Goal: Task Accomplishment & Management: Use online tool/utility

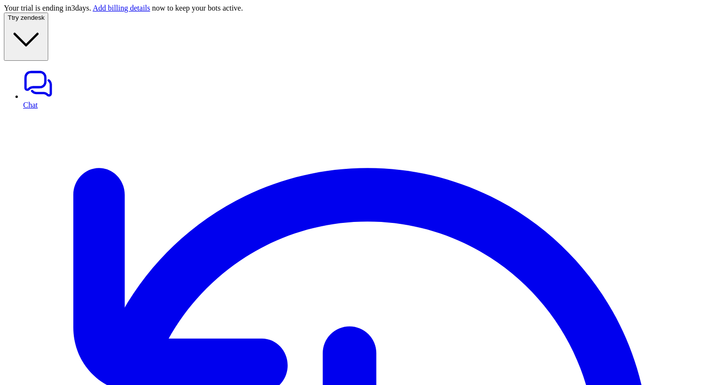
click at [44, 21] on span "try zendesk" at bounding box center [28, 17] width 33 height 7
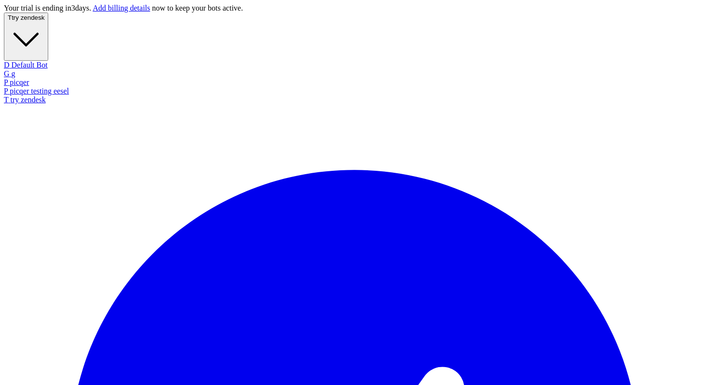
click at [41, 96] on div "P picqer testing eesel" at bounding box center [354, 91] width 701 height 9
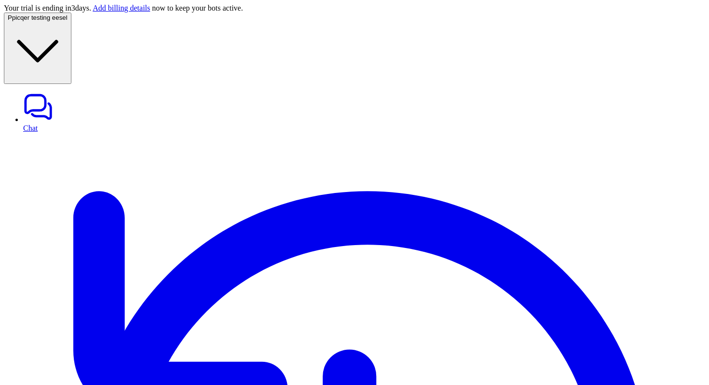
click at [68, 21] on span "picqer testing eesel" at bounding box center [39, 17] width 55 height 7
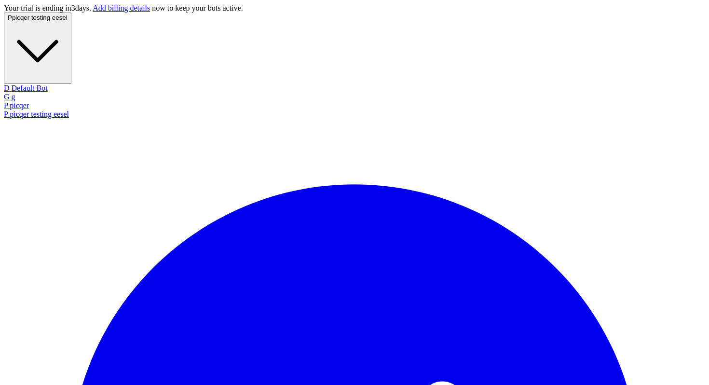
click at [39, 101] on div "P picqer" at bounding box center [354, 105] width 701 height 9
type textarea "**********"
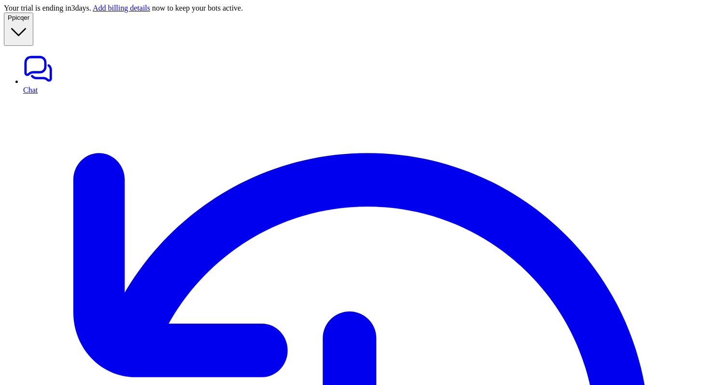
type textarea "**********"
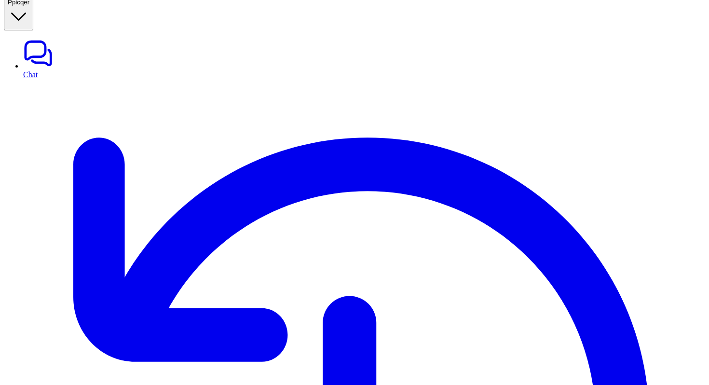
copy div "can you update the shipping address with id 5000123444 P"
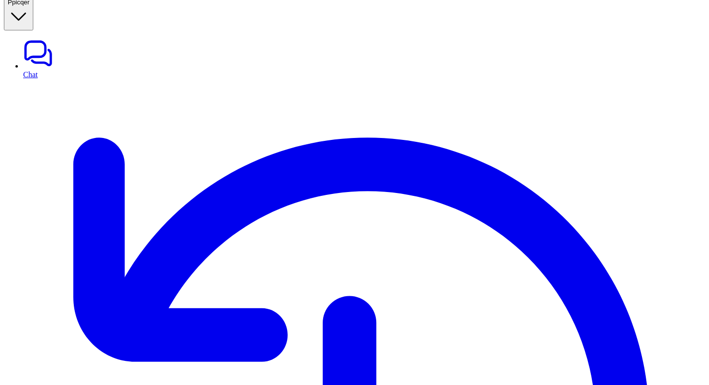
paste div
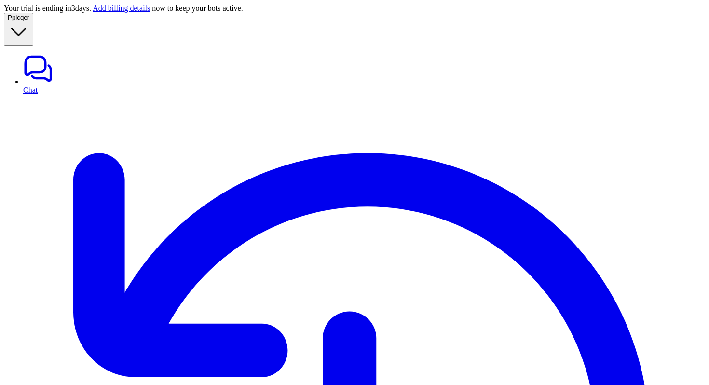
click at [39, 54] on link "Chat" at bounding box center [364, 74] width 682 height 41
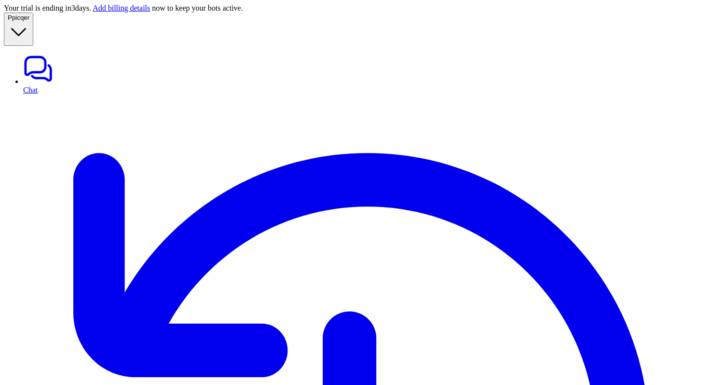
paste div
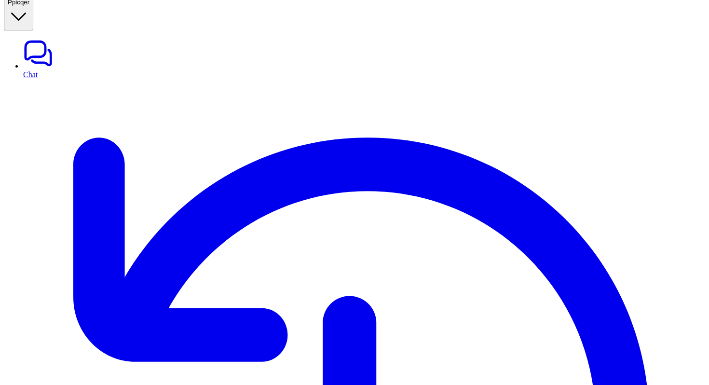
copy p "5000123444"
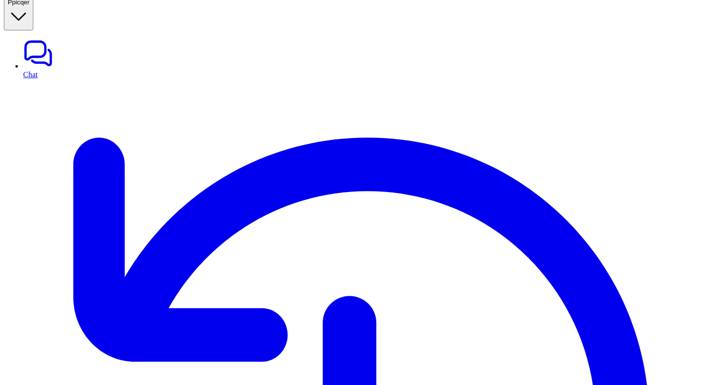
scroll to position [47, 0]
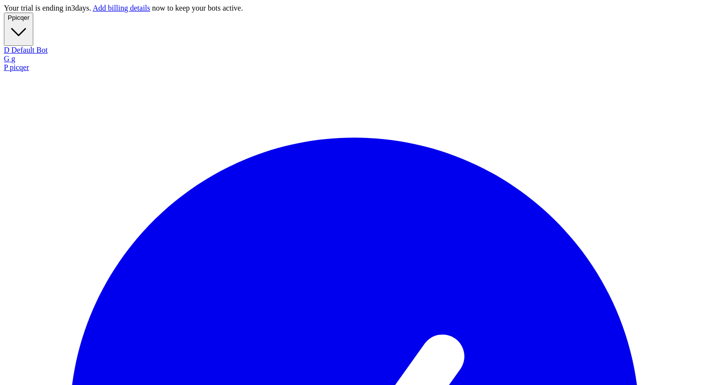
click at [29, 21] on span "picqer" at bounding box center [20, 17] width 17 height 7
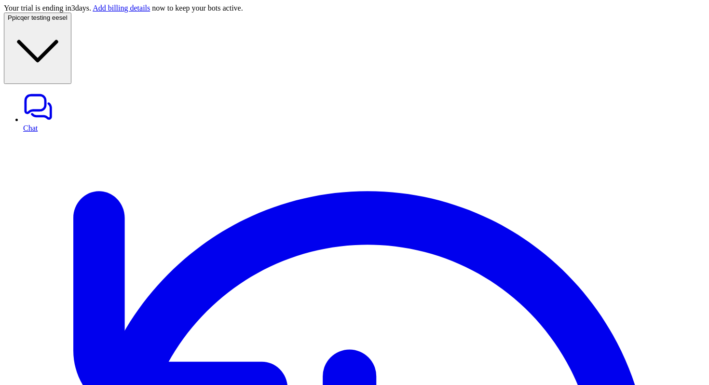
paste div
